Goal: Task Accomplishment & Management: Manage account settings

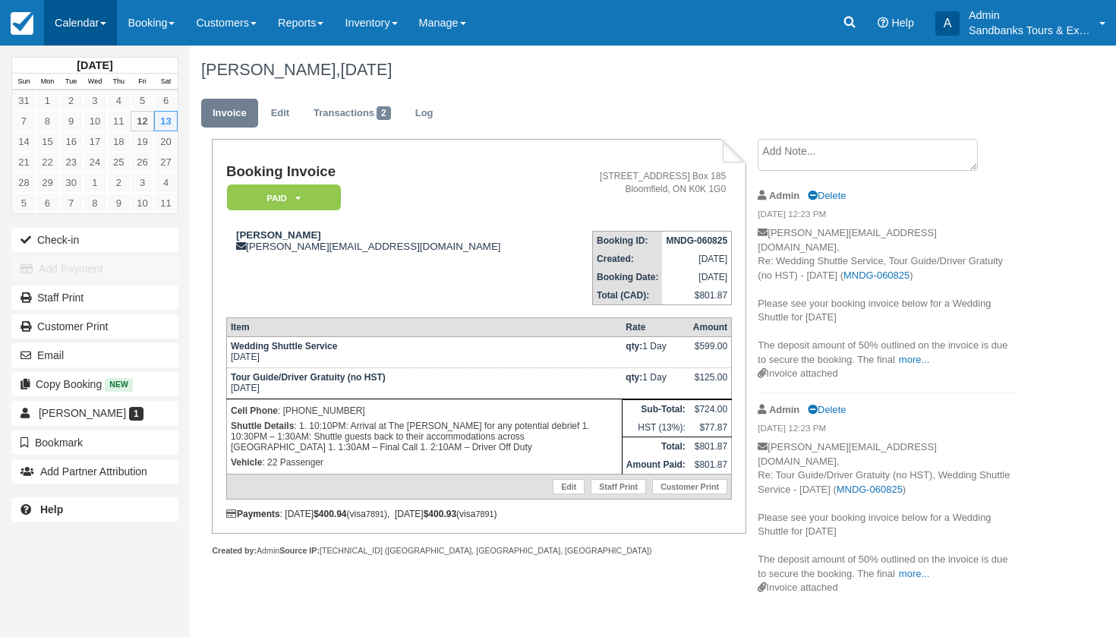
click at [87, 11] on link "Calendar" at bounding box center [80, 23] width 73 height 46
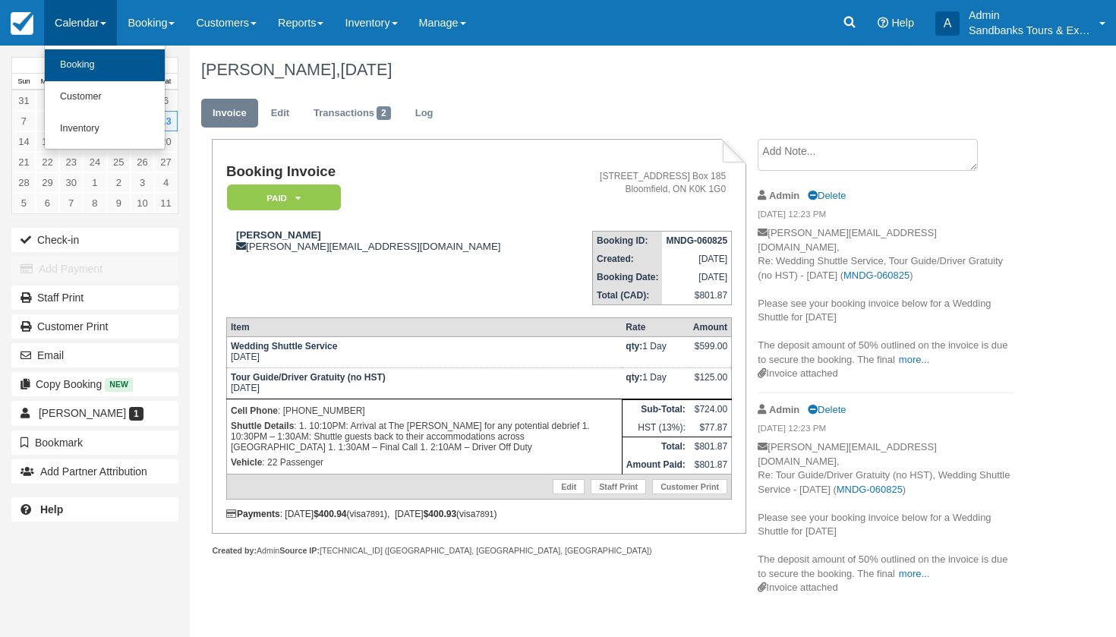
click at [82, 61] on link "Booking" at bounding box center [105, 65] width 120 height 32
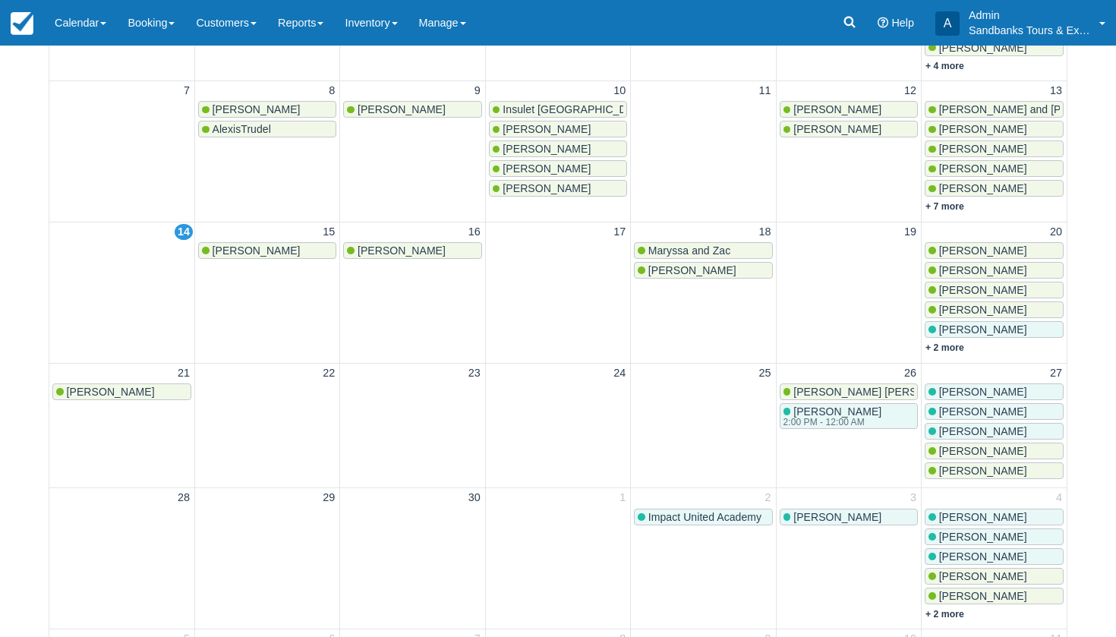
scroll to position [311, 0]
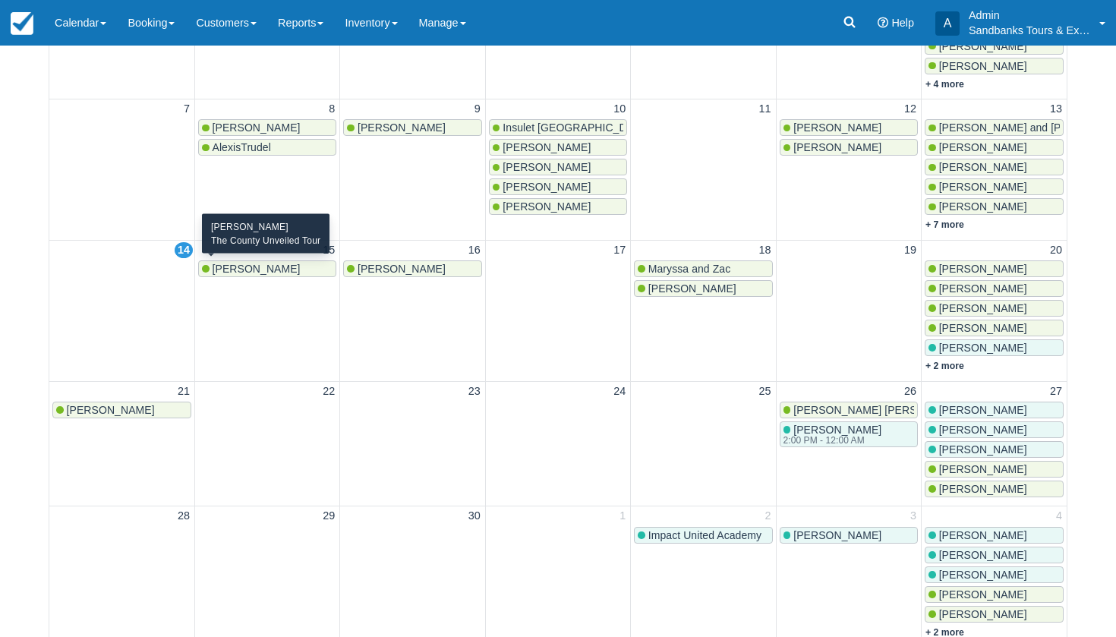
click at [236, 269] on span "[PERSON_NAME]" at bounding box center [257, 269] width 88 height 12
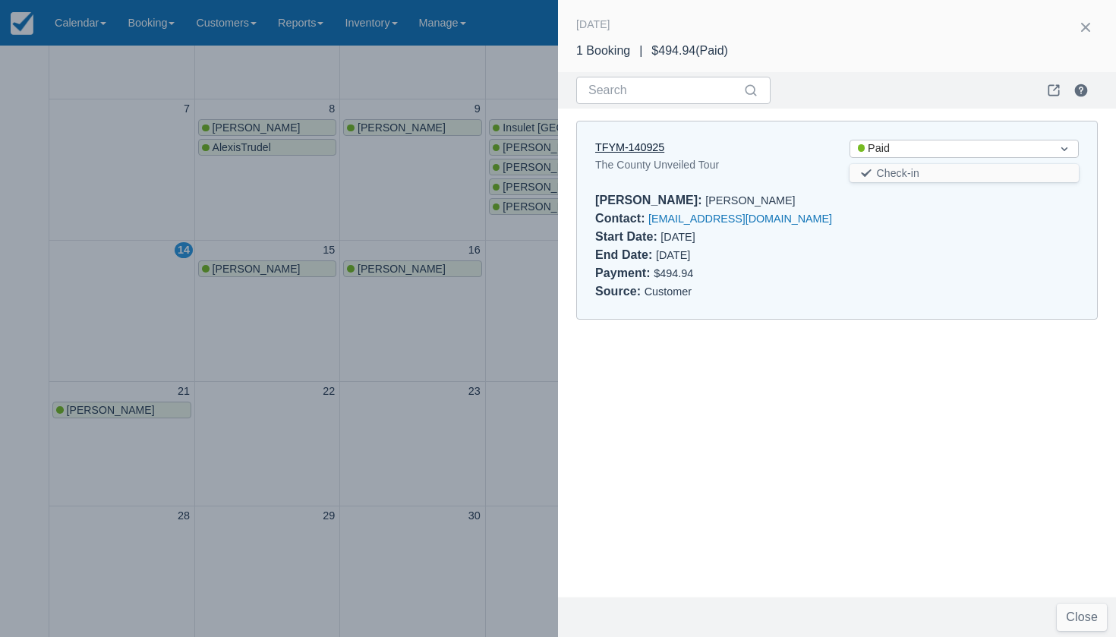
click at [639, 143] on link "TFYM-140925" at bounding box center [629, 147] width 69 height 12
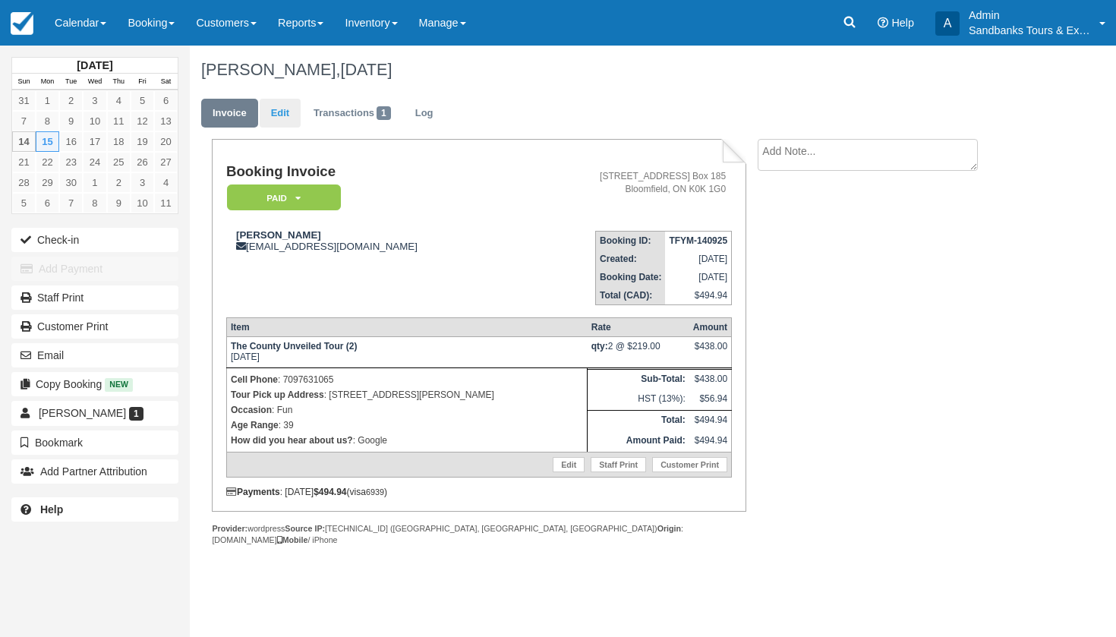
click at [280, 118] on link "Edit" at bounding box center [280, 114] width 41 height 30
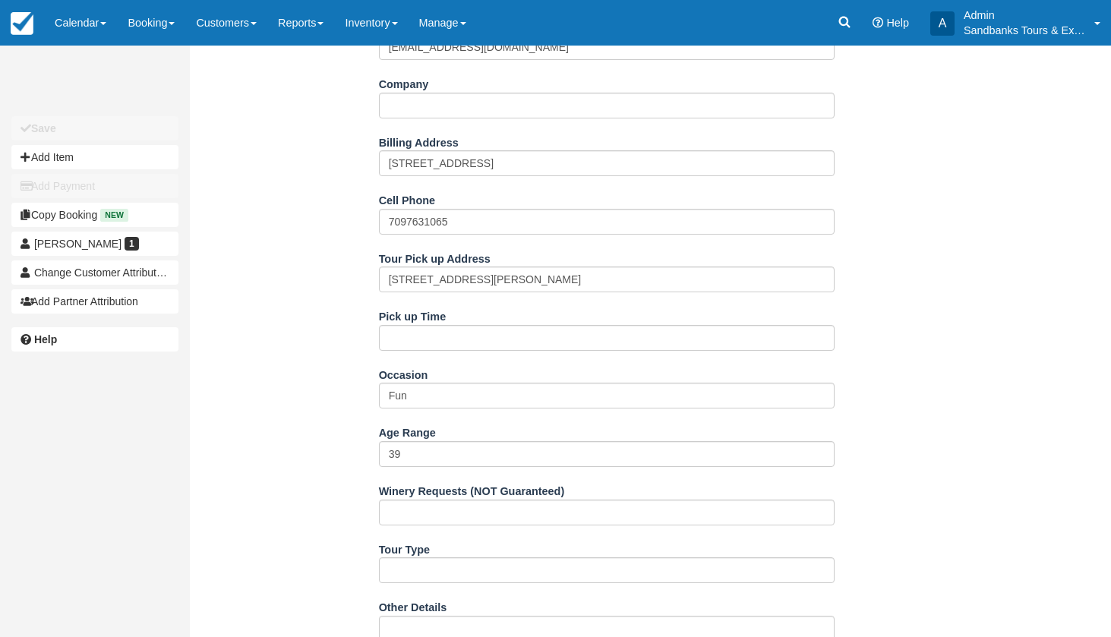
scroll to position [364, 0]
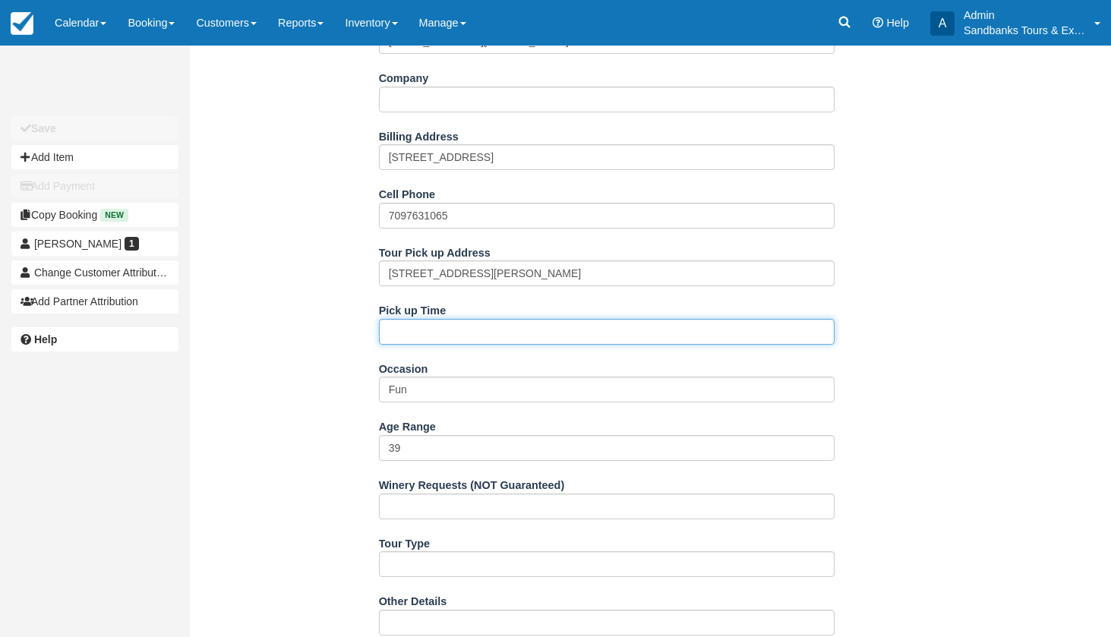
click at [455, 322] on input "Pick up Time" at bounding box center [606, 332] width 455 height 26
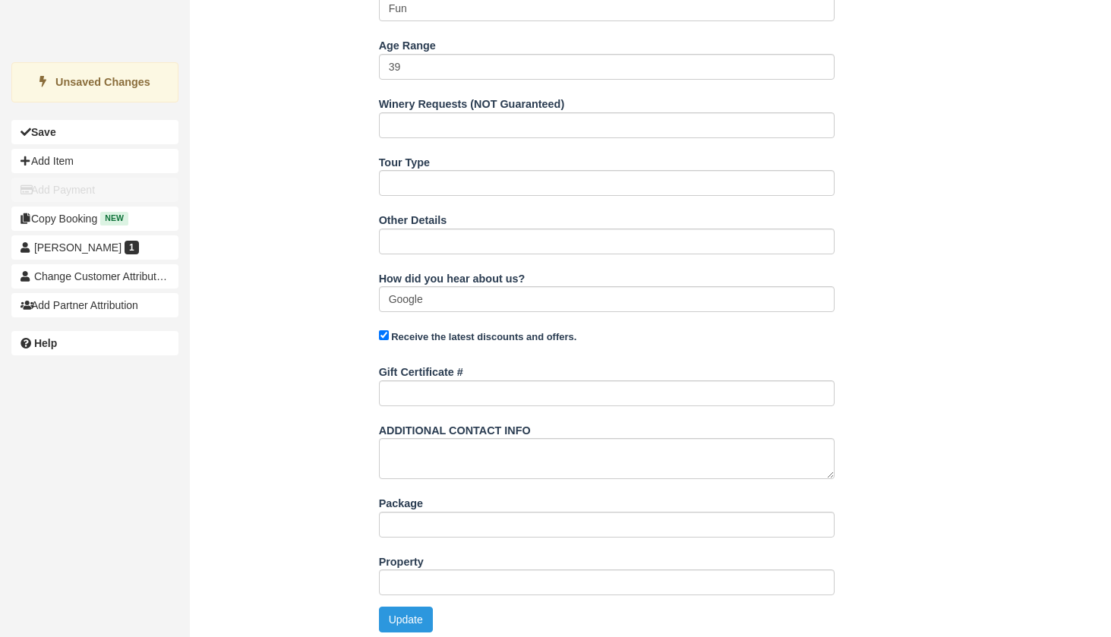
scroll to position [744, 0]
type input "12:00pm"
click at [397, 608] on button "Update" at bounding box center [406, 621] width 54 height 26
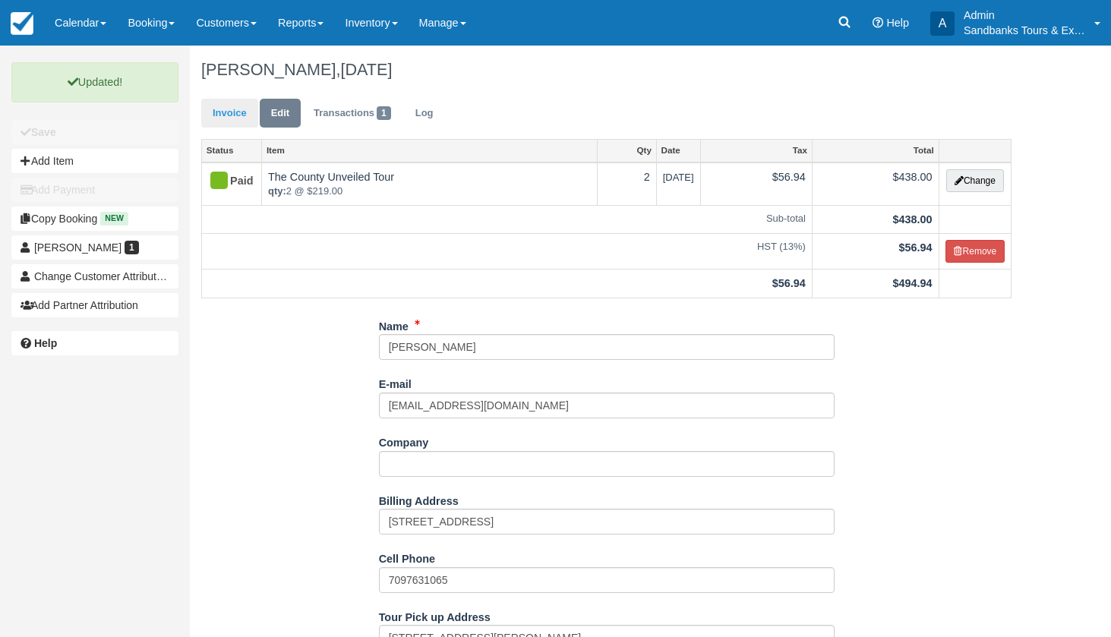
scroll to position [0, 0]
click at [228, 117] on link "Invoice" at bounding box center [229, 114] width 57 height 30
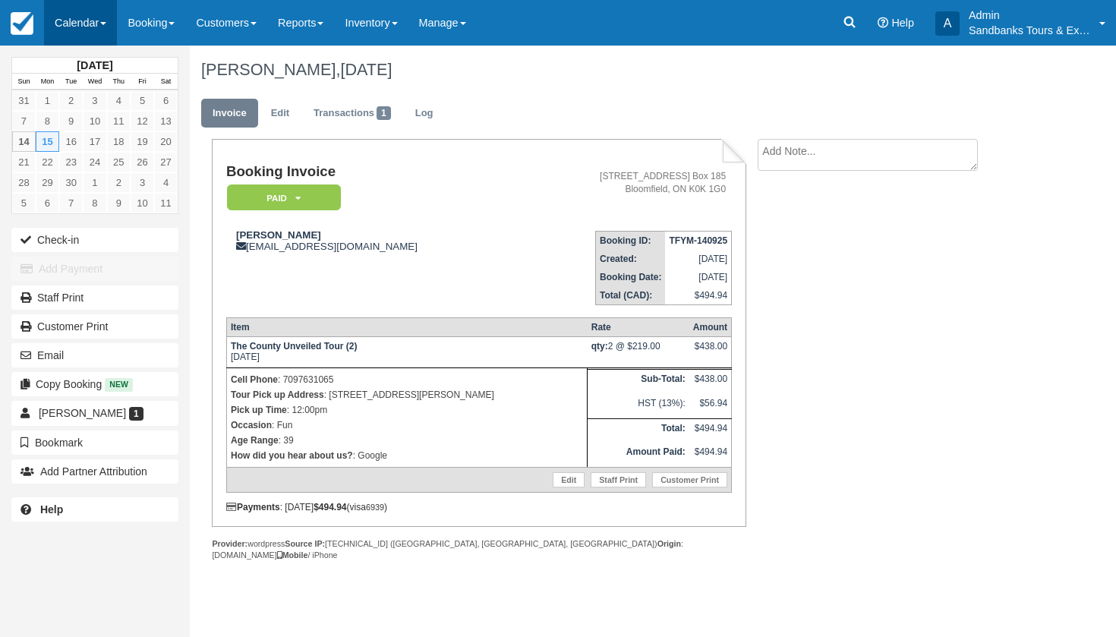
click at [100, 26] on link "Calendar" at bounding box center [80, 23] width 73 height 46
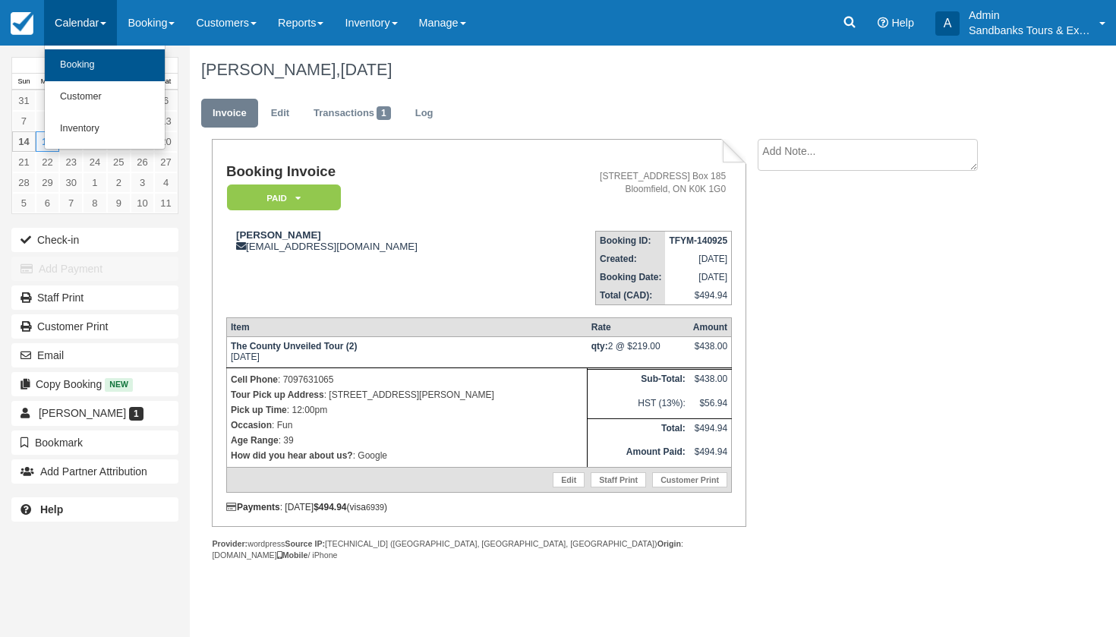
click at [96, 65] on link "Booking" at bounding box center [105, 65] width 120 height 32
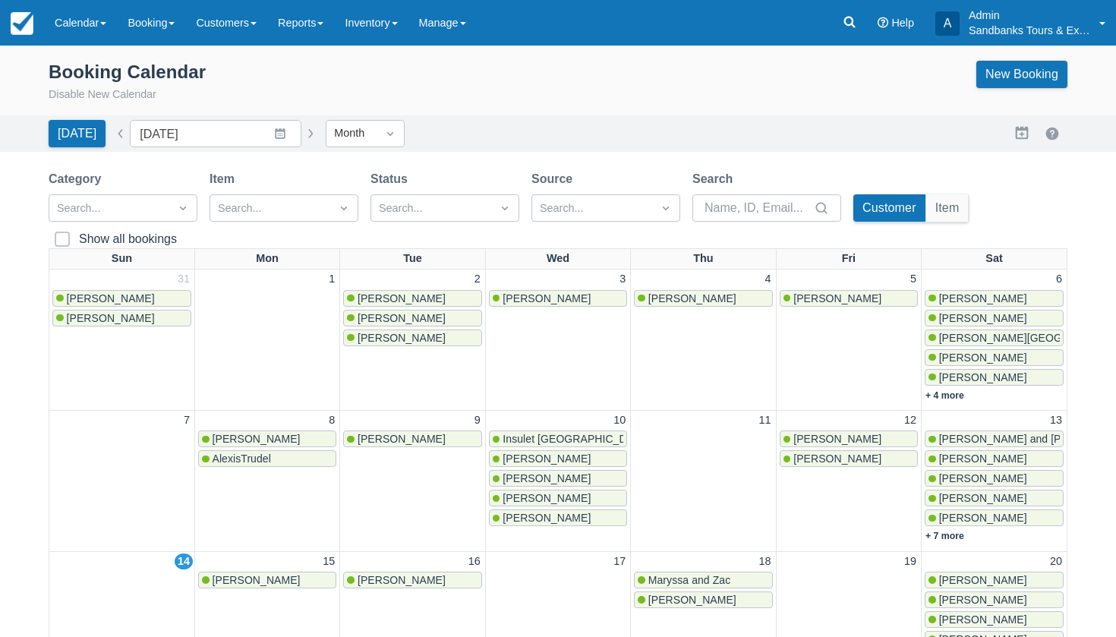
click at [408, 572] on link "[PERSON_NAME]" at bounding box center [412, 580] width 138 height 17
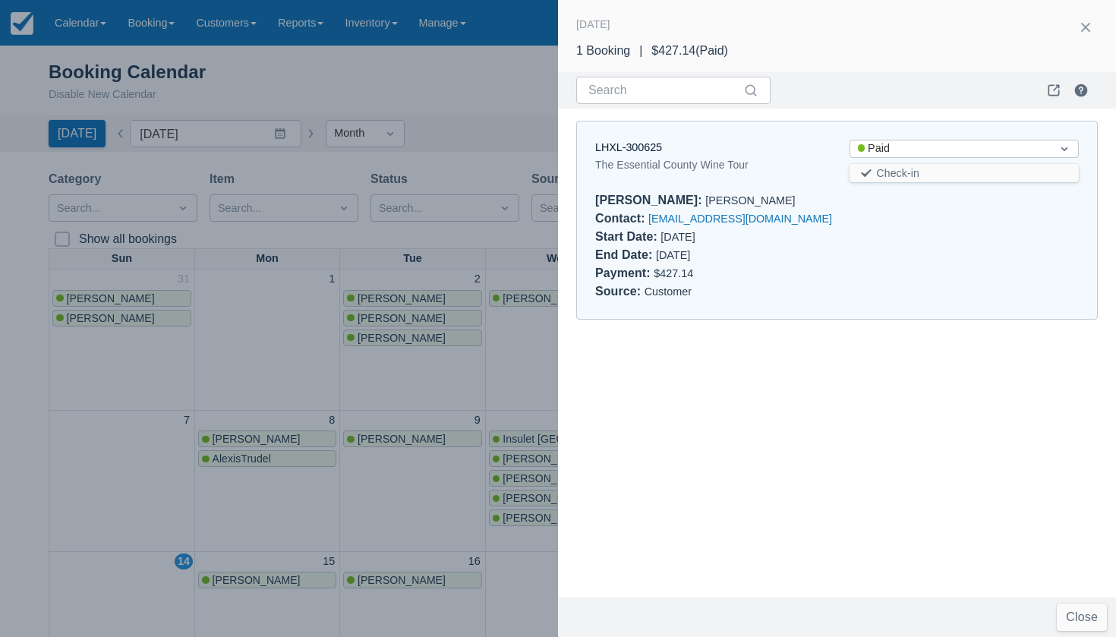
click at [642, 153] on div "LHXL-300625" at bounding box center [710, 148] width 230 height 17
click at [642, 149] on link "LHXL-300625" at bounding box center [628, 147] width 67 height 12
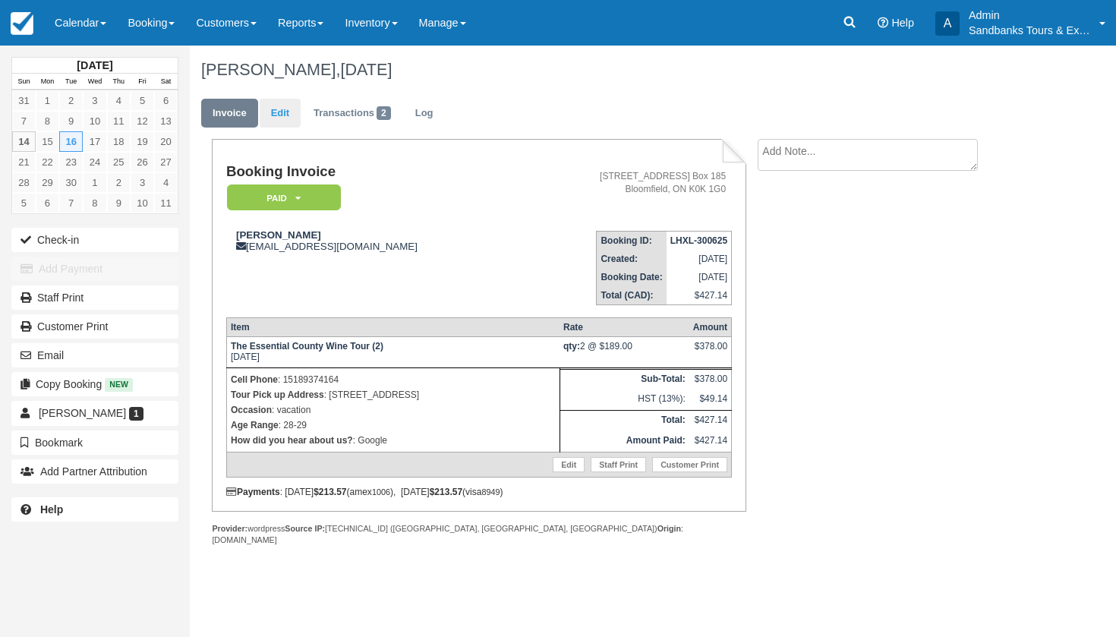
click at [275, 123] on link "Edit" at bounding box center [280, 114] width 41 height 30
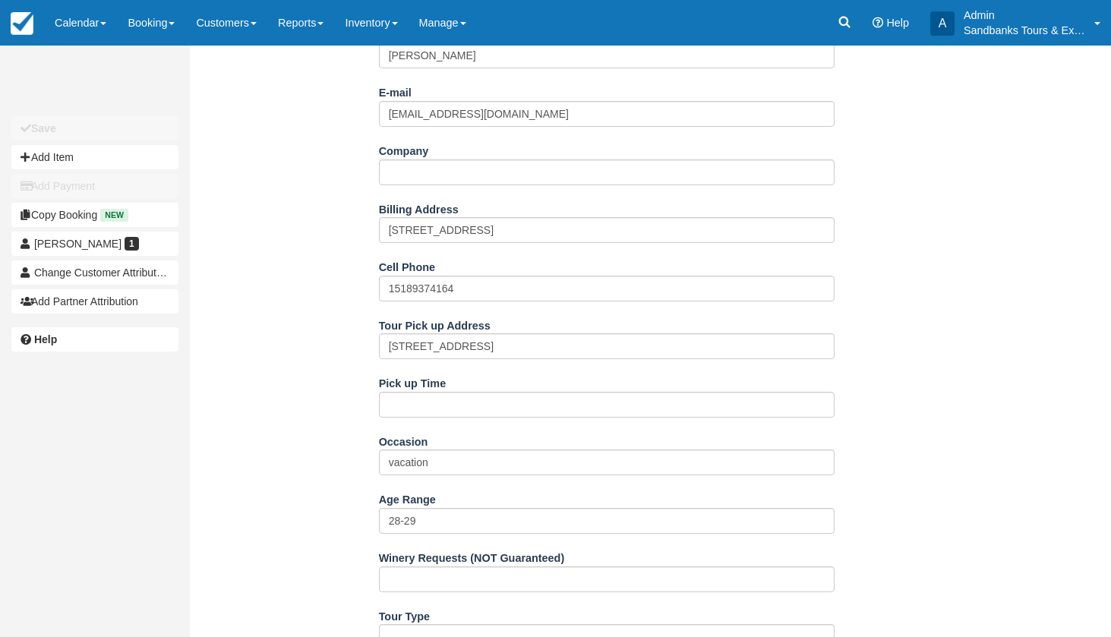
scroll to position [626, 0]
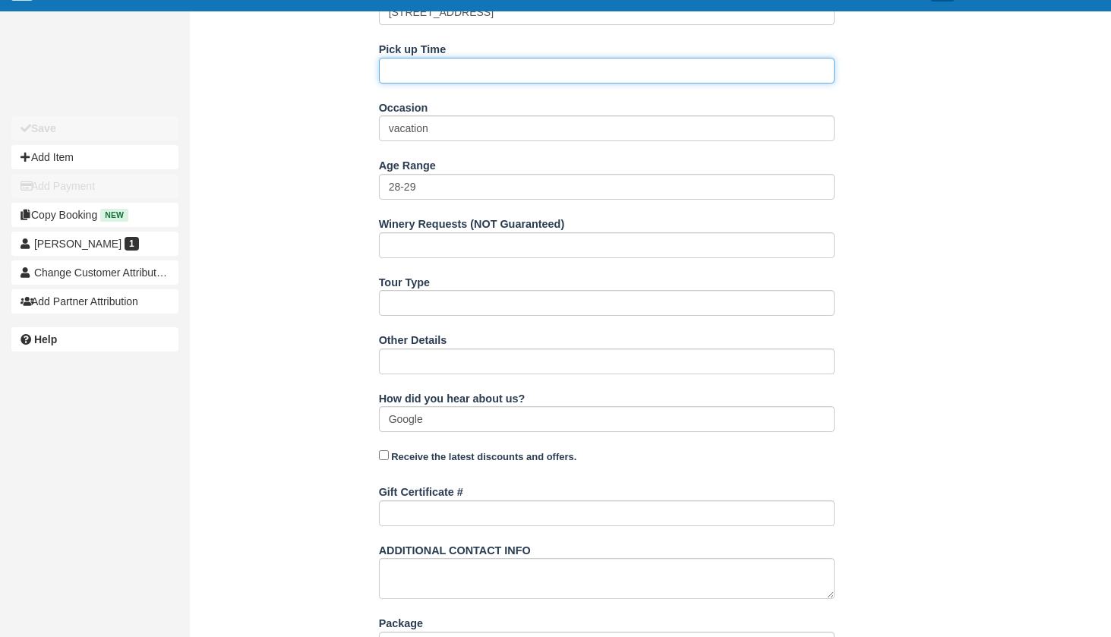
click at [433, 71] on input "Pick up Time" at bounding box center [606, 71] width 455 height 26
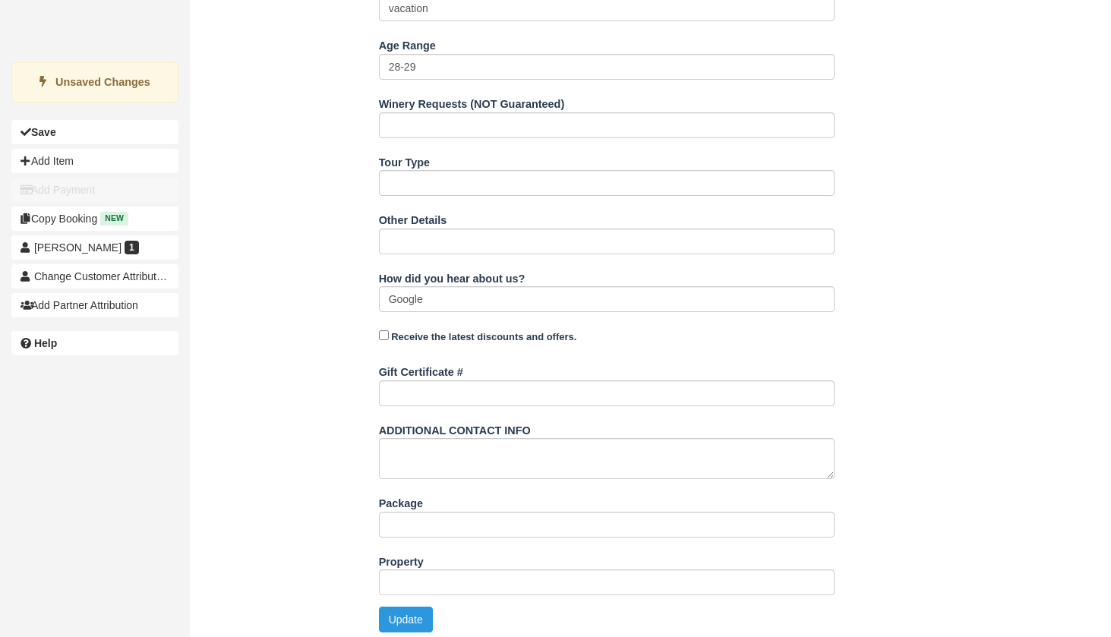
scroll to position [744, 0]
type input "12:00pm"
click at [380, 616] on button "Update" at bounding box center [406, 621] width 54 height 26
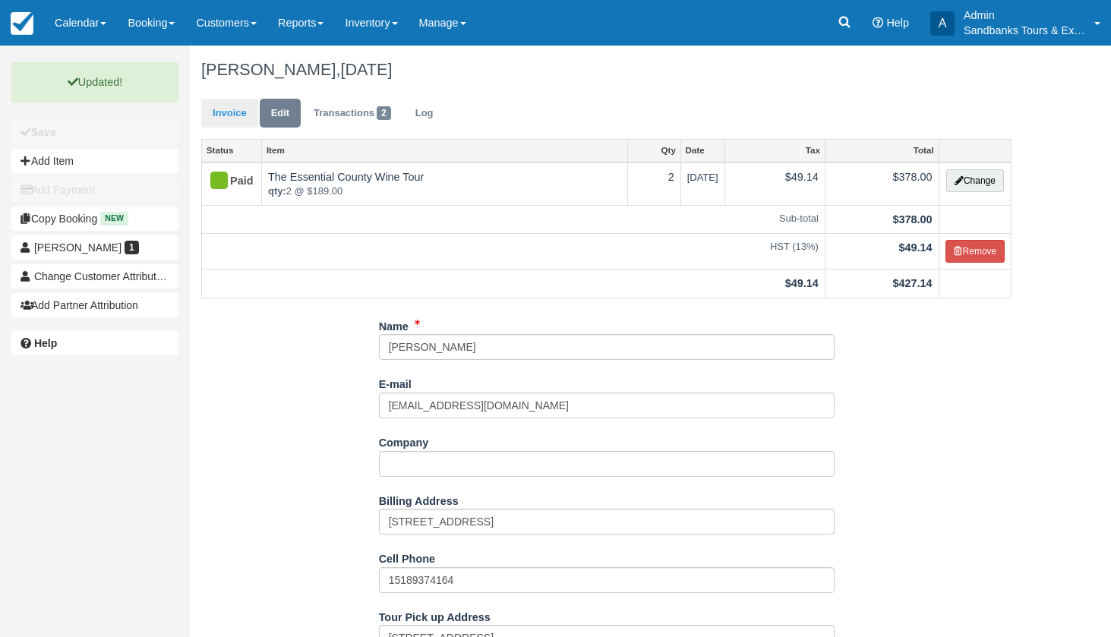
scroll to position [0, 0]
click at [228, 113] on link "Invoice" at bounding box center [229, 114] width 57 height 30
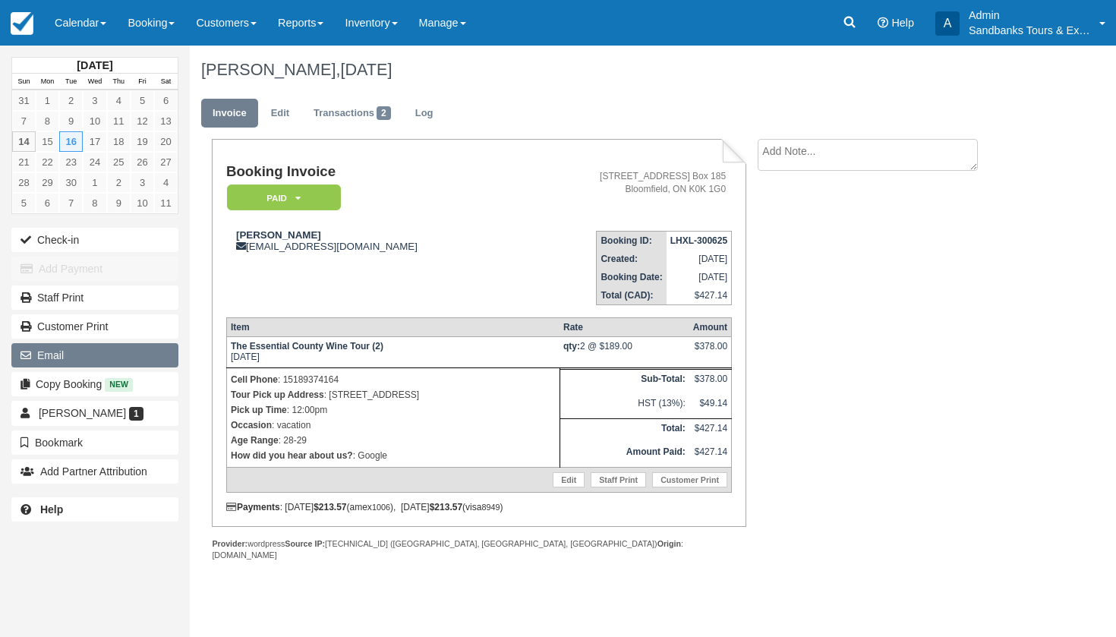
click at [81, 346] on button "Email" at bounding box center [94, 355] width 167 height 24
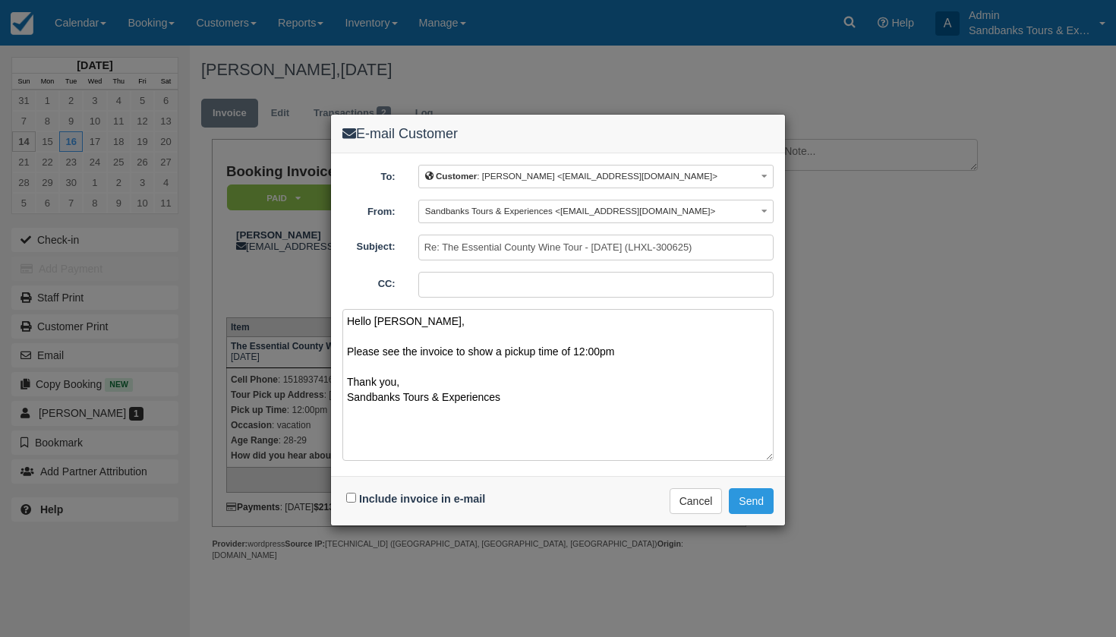
type textarea "Hello [PERSON_NAME], Please see the invoice to show a pickup time of 12:00pm Th…"
click at [349, 496] on input "Include invoice in e-mail" at bounding box center [351, 498] width 10 height 10
checkbox input "true"
click at [767, 498] on button "Send" at bounding box center [751, 501] width 45 height 26
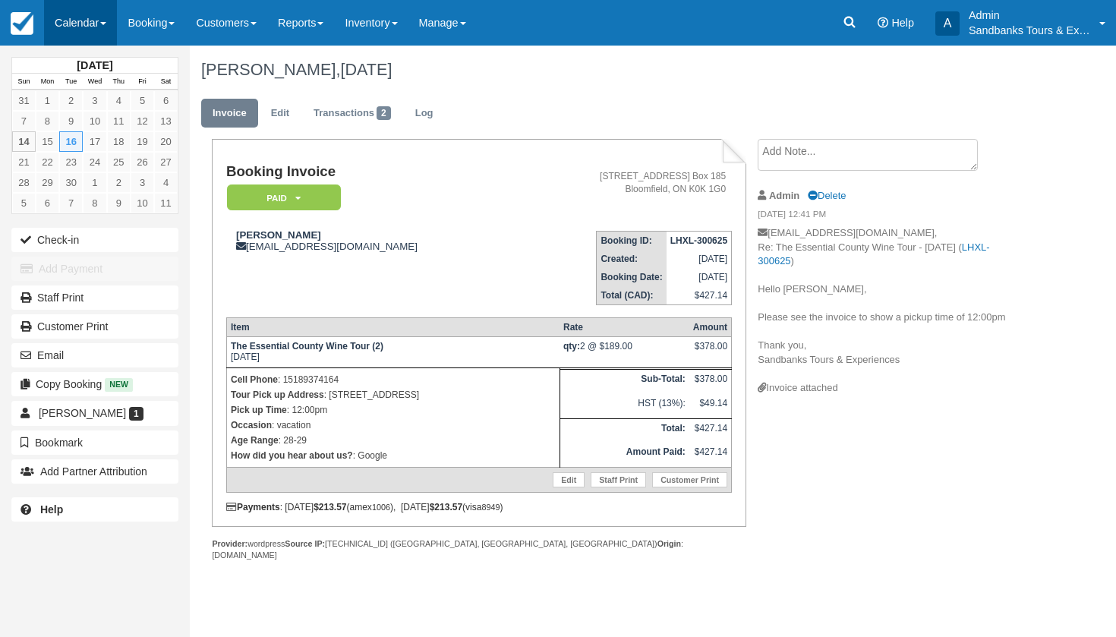
click at [106, 17] on link "Calendar" at bounding box center [80, 23] width 73 height 46
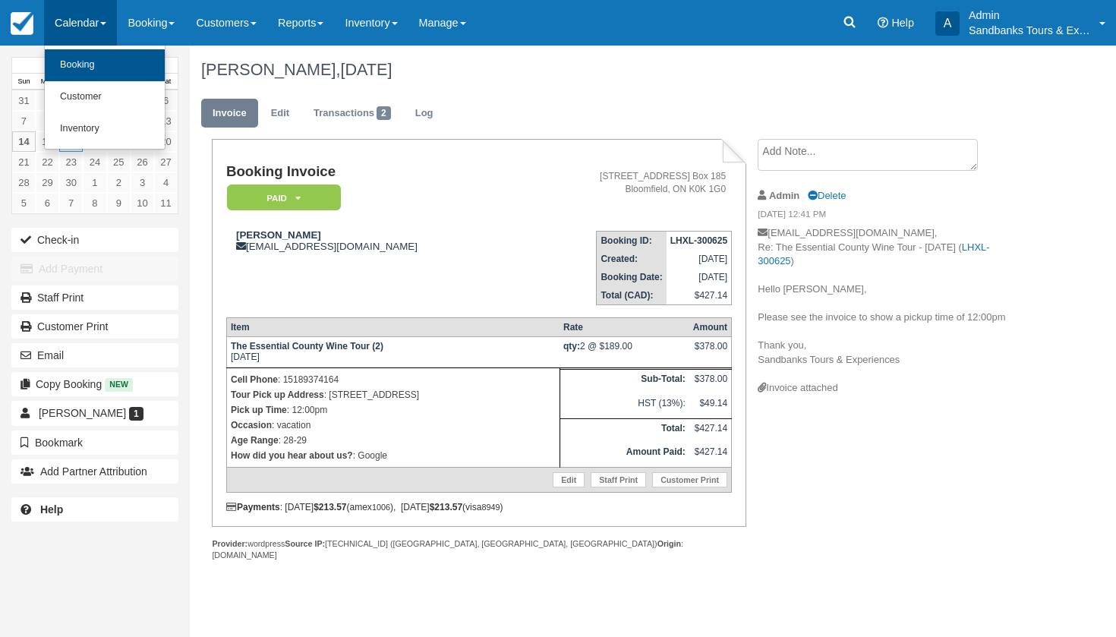
click at [85, 58] on link "Booking" at bounding box center [105, 65] width 120 height 32
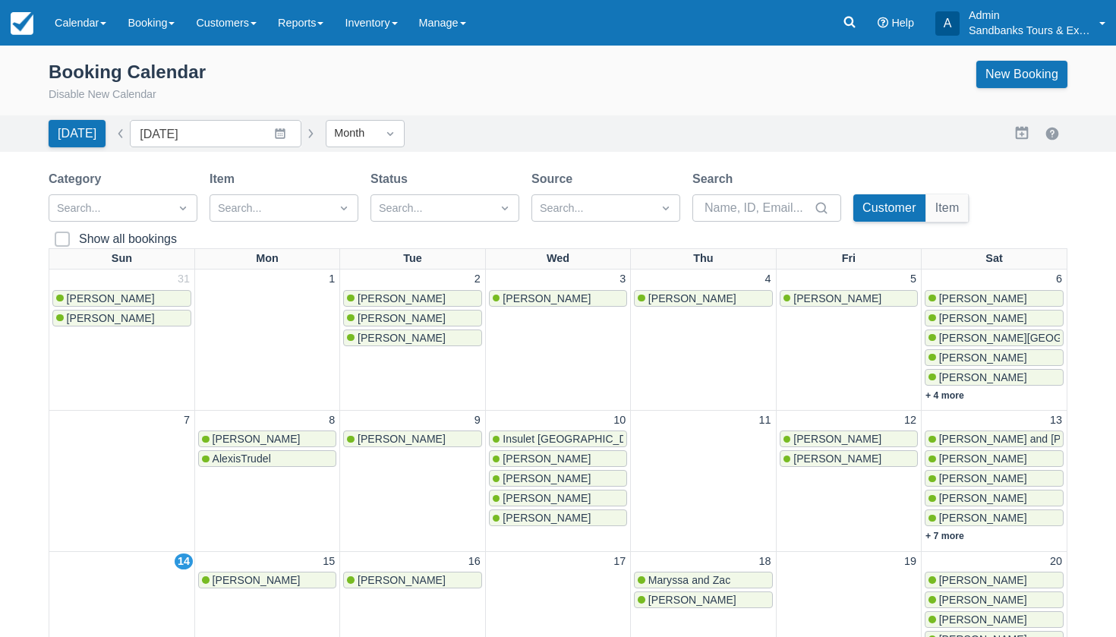
click at [227, 583] on div "[PERSON_NAME]" at bounding box center [267, 580] width 137 height 12
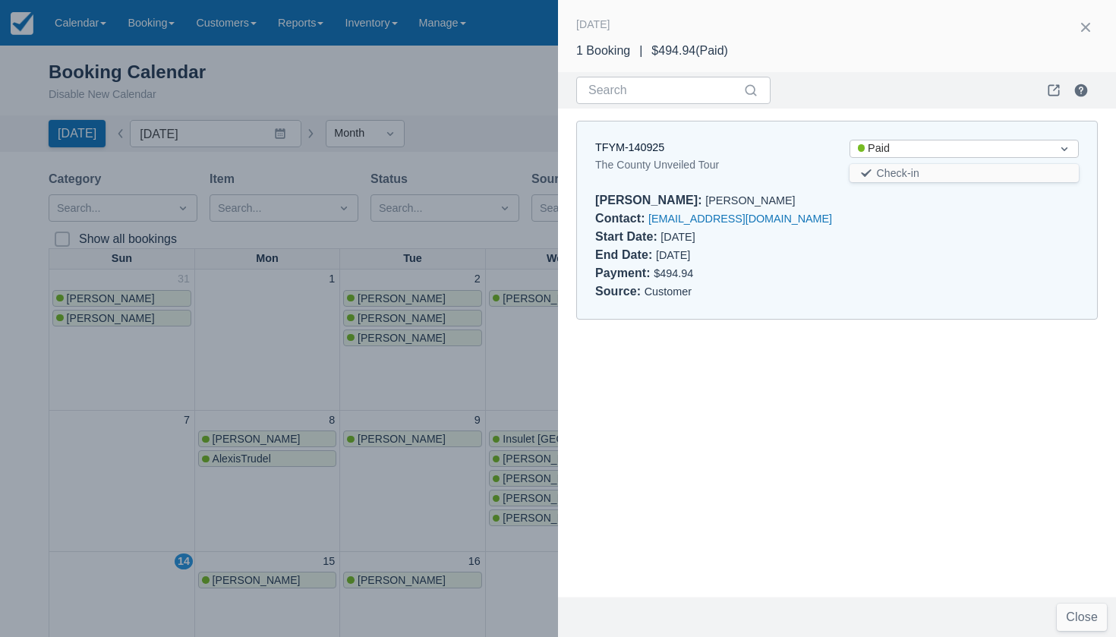
click at [644, 137] on div "TFYM-140925 The County Unveiled Tour Status Paid Check-in Booker : Kristal Fole…" at bounding box center [837, 220] width 520 height 198
click at [641, 141] on link "TFYM-140925" at bounding box center [629, 147] width 69 height 12
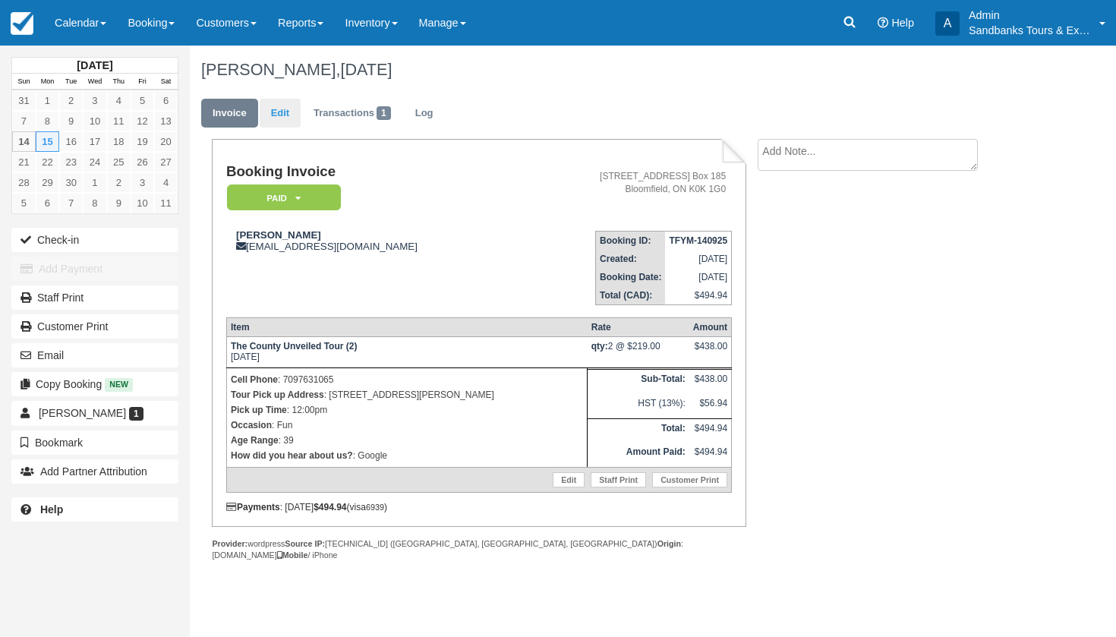
click at [285, 121] on link "Edit" at bounding box center [280, 114] width 41 height 30
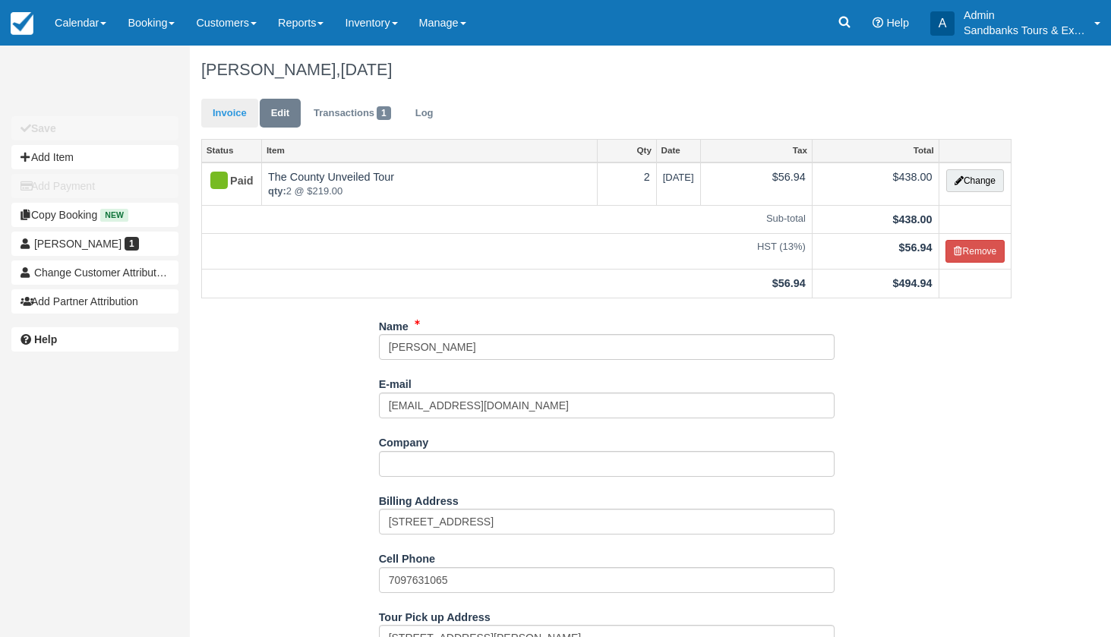
click at [226, 115] on link "Invoice" at bounding box center [229, 114] width 57 height 30
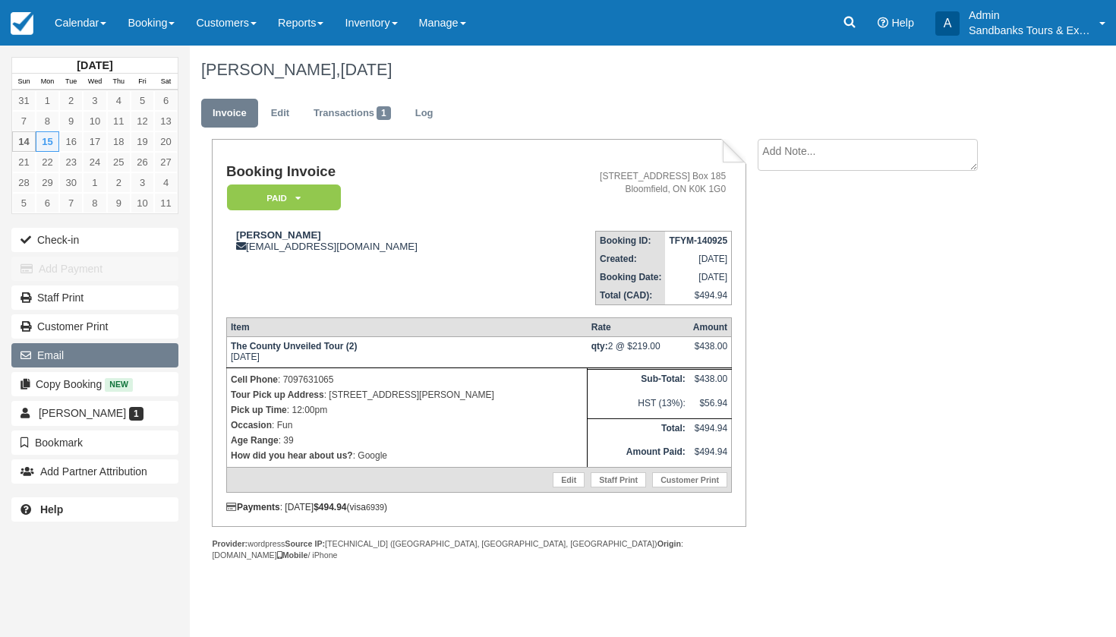
click at [74, 359] on button "Email" at bounding box center [94, 355] width 167 height 24
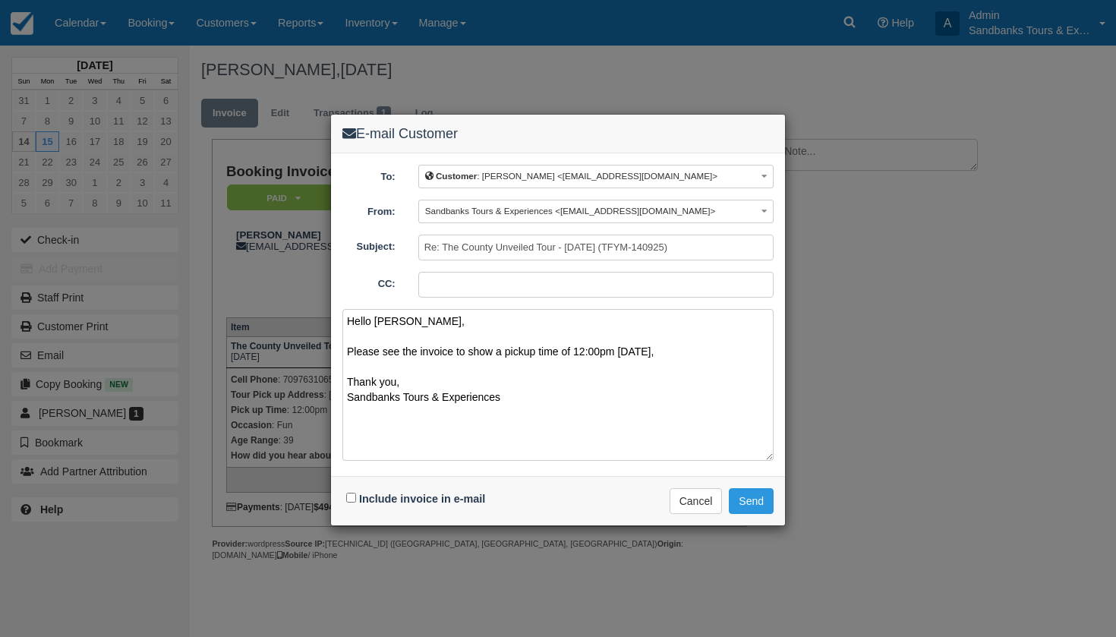
type textarea "Hello Kristal, Please see the invoice to show a pickup time of 12:00pm tomorrow…"
click at [349, 497] on input "Include invoice in e-mail" at bounding box center [351, 498] width 10 height 10
checkbox input "true"
click at [737, 500] on button "Send" at bounding box center [751, 501] width 45 height 26
